Goal: Task Accomplishment & Management: Manage account settings

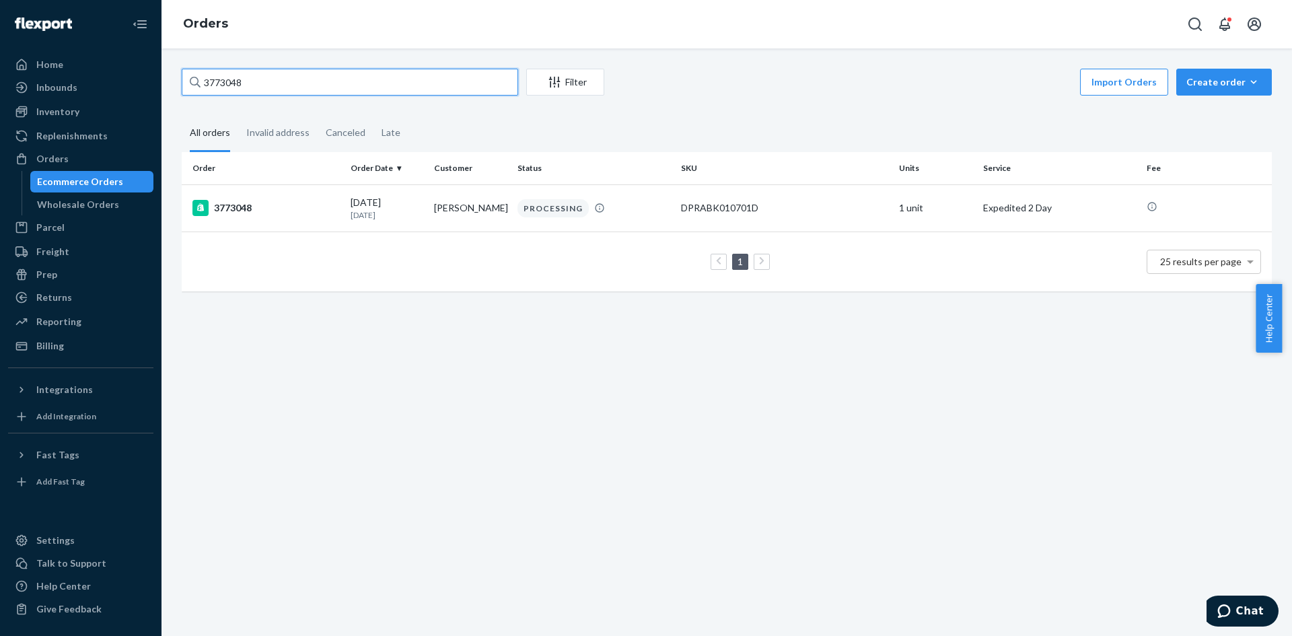
click at [219, 85] on input "3773048" at bounding box center [350, 82] width 336 height 27
paste input "949→ waiting to post to NS for cancellation"
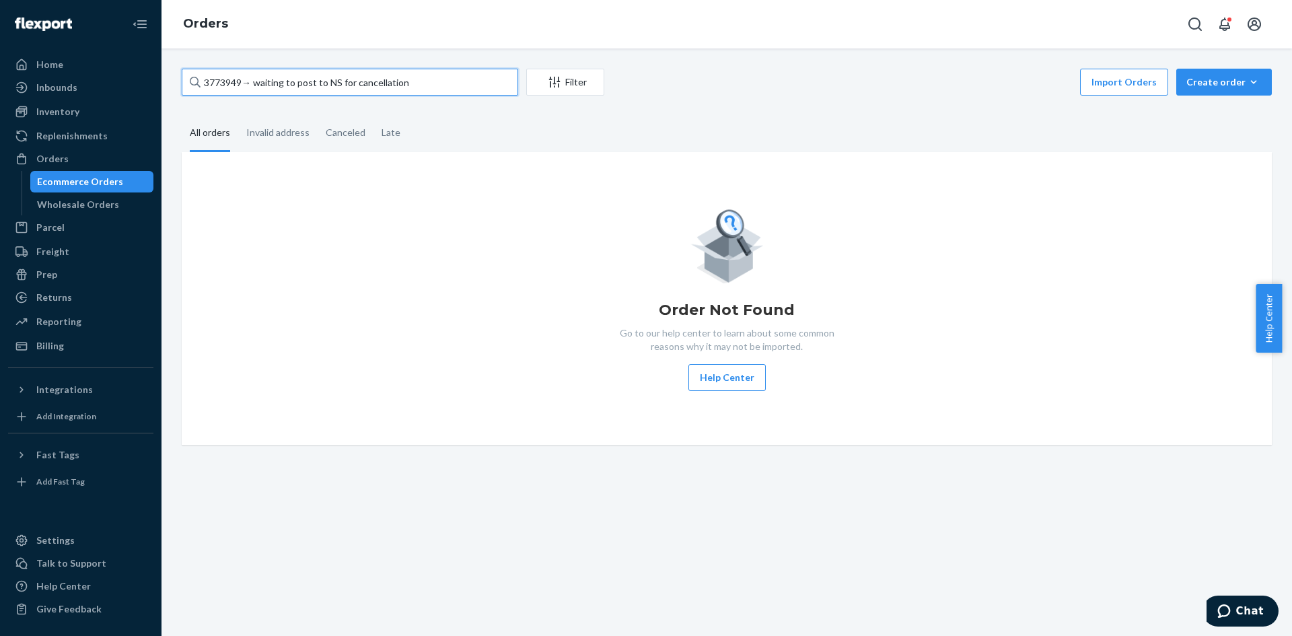
drag, startPoint x: 403, startPoint y: 85, endPoint x: 243, endPoint y: 90, distance: 160.2
click at [243, 90] on input "3773949→ waiting to post to NS for cancellation" at bounding box center [350, 82] width 336 height 27
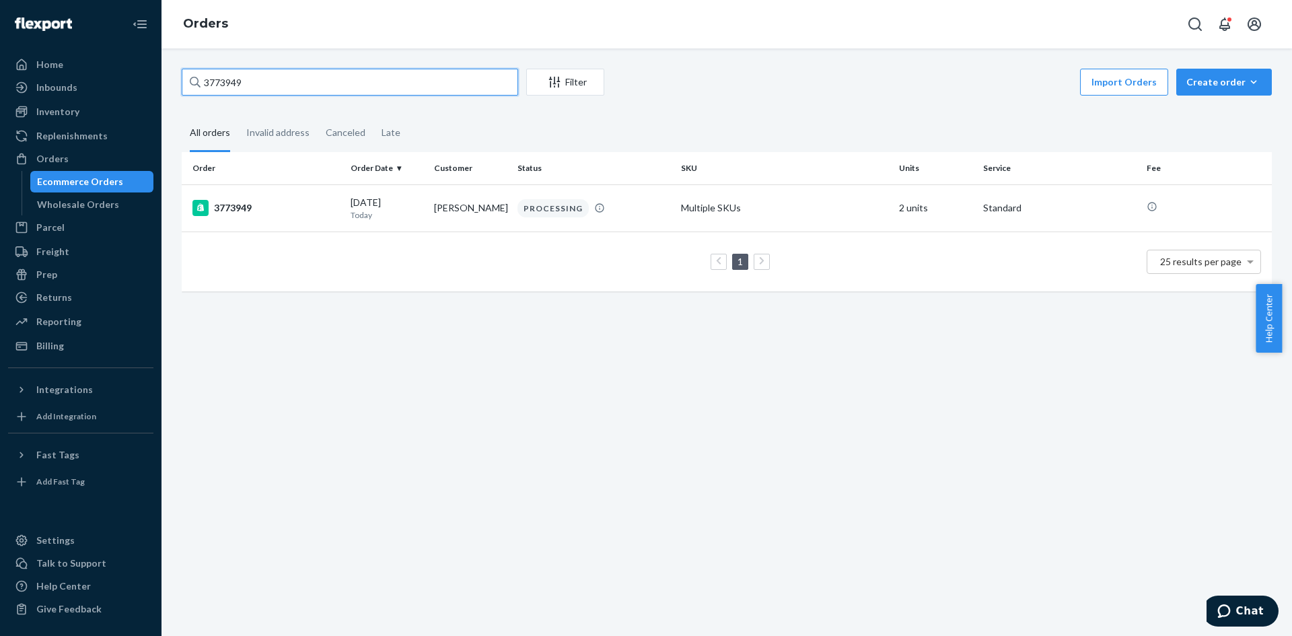
drag, startPoint x: 254, startPoint y: 86, endPoint x: 202, endPoint y: 92, distance: 52.8
click at [202, 92] on input "3773949" at bounding box center [350, 82] width 336 height 27
type input "3773949"
click at [288, 215] on div "3773949" at bounding box center [265, 208] width 147 height 16
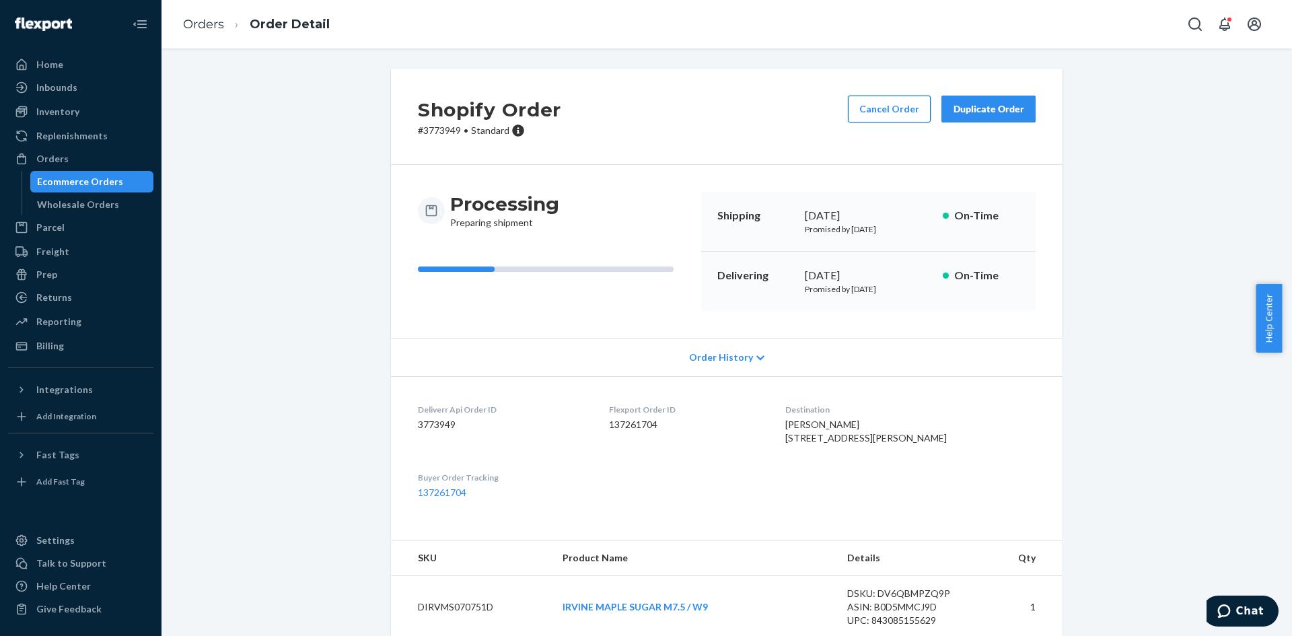
click at [894, 117] on button "Cancel Order" at bounding box center [889, 109] width 83 height 27
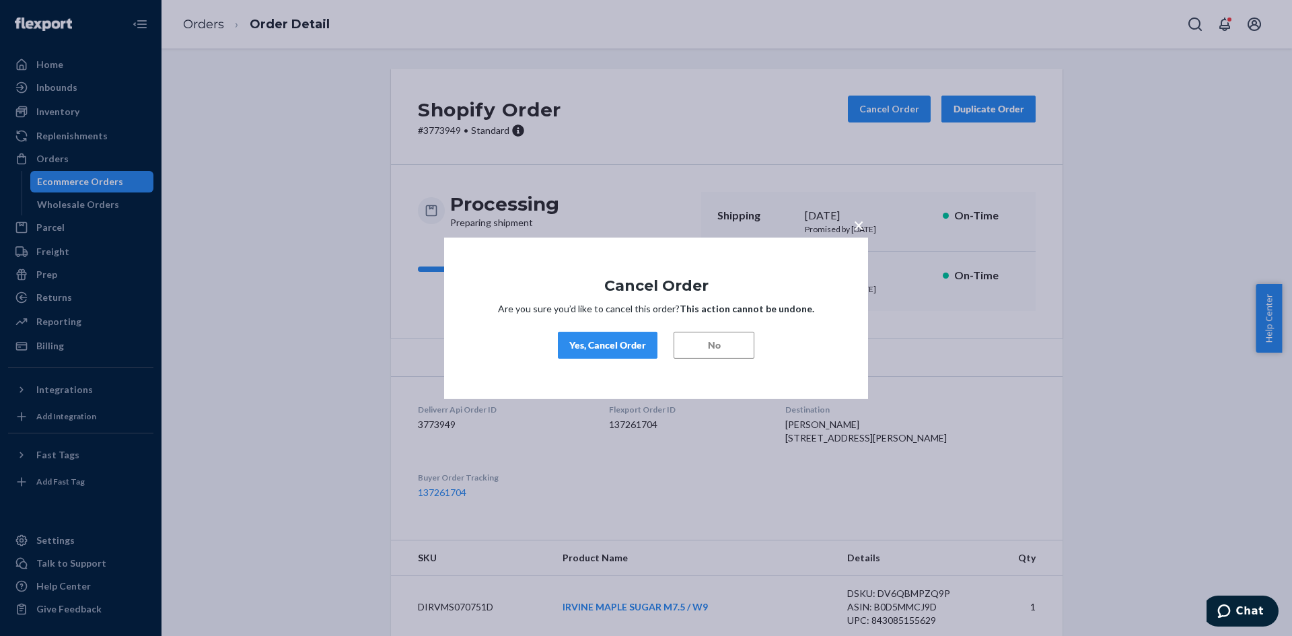
click at [640, 337] on button "Yes, Cancel Order" at bounding box center [608, 345] width 100 height 27
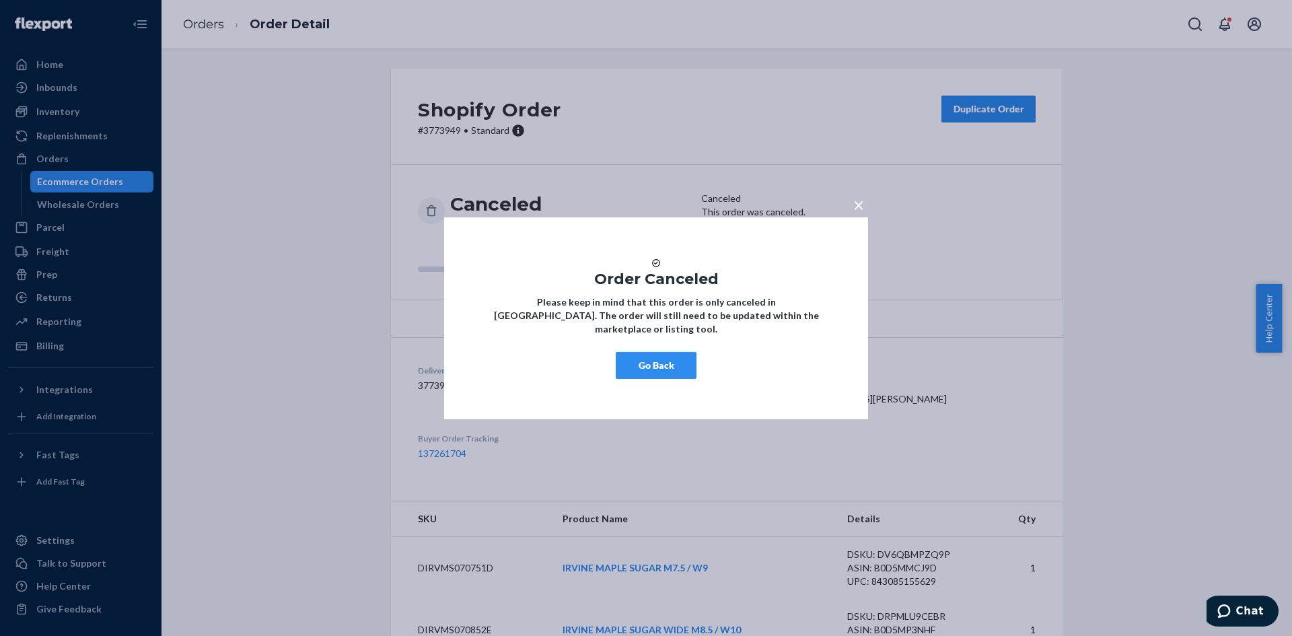
drag, startPoint x: 682, startPoint y: 365, endPoint x: 681, endPoint y: 338, distance: 27.0
click at [680, 363] on button "Go Back" at bounding box center [656, 365] width 81 height 27
